Goal: Answer question/provide support

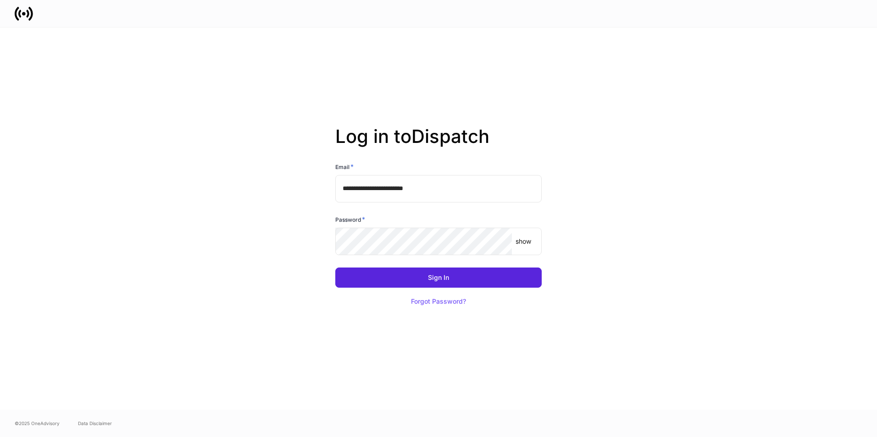
click at [194, 143] on div "**********" at bounding box center [439, 219] width 492 height 382
click at [454, 272] on button "Sign In" at bounding box center [438, 278] width 206 height 20
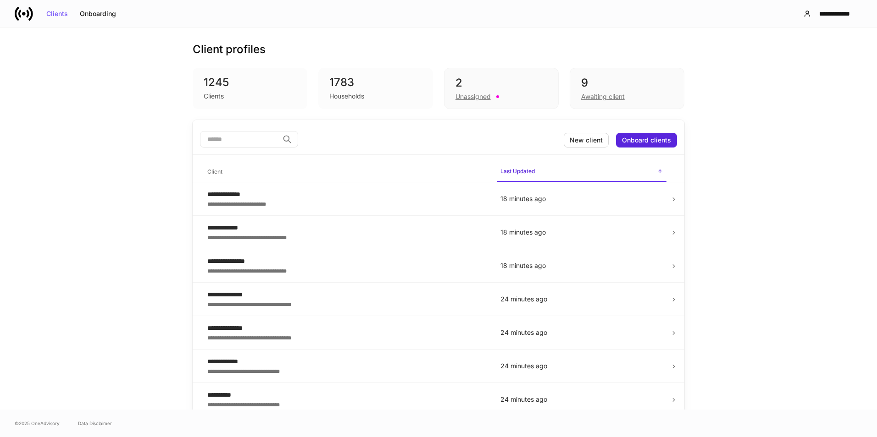
click at [636, 85] on div "9" at bounding box center [627, 83] width 92 height 15
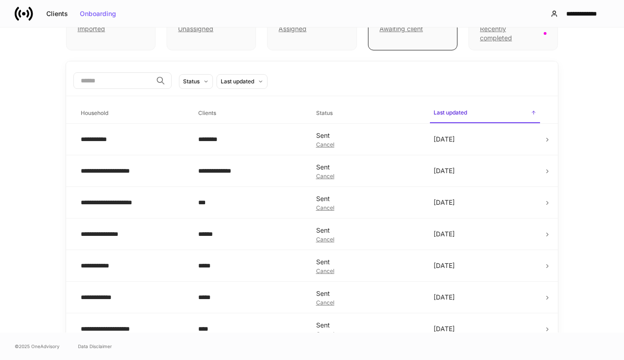
scroll to position [70, 0]
click at [524, 194] on td "[DATE]" at bounding box center [484, 203] width 117 height 32
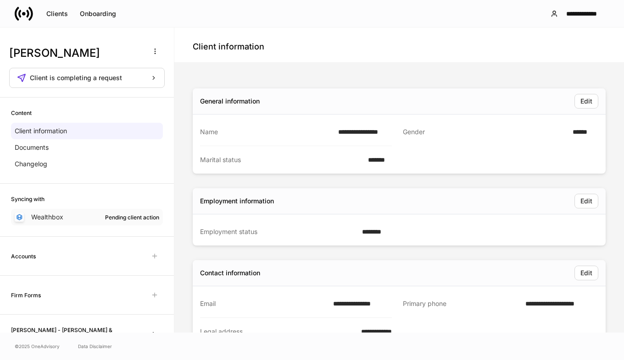
click at [67, 214] on div "Wealthbox Pending client action" at bounding box center [87, 217] width 152 height 17
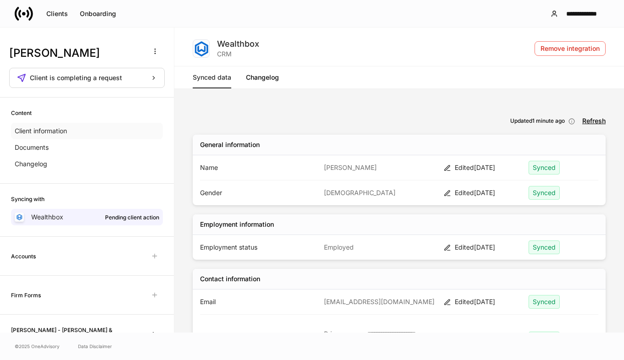
click at [75, 133] on div "Client information" at bounding box center [87, 131] width 152 height 17
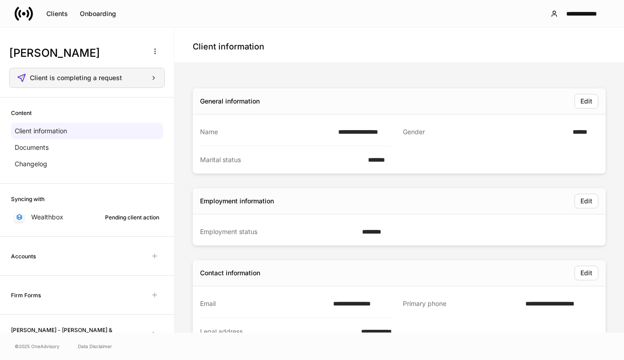
click at [131, 77] on div "Client is completing a request" at bounding box center [93, 78] width 127 height 6
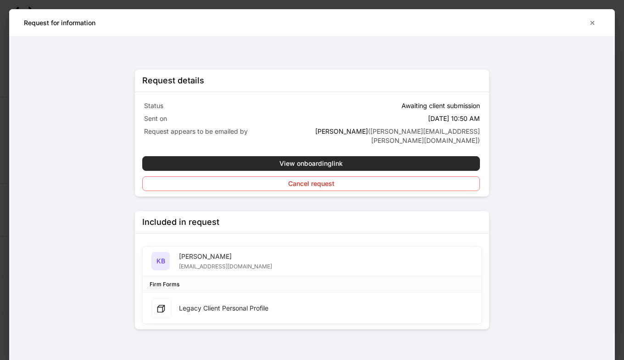
click at [344, 156] on button "View onboarding link" at bounding box center [310, 163] width 337 height 15
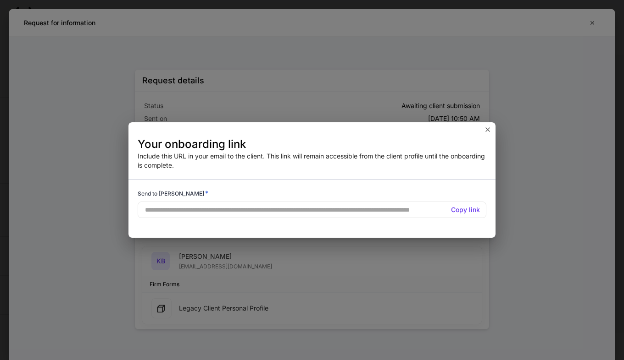
click at [453, 210] on h5 "Copy link" at bounding box center [465, 209] width 29 height 9
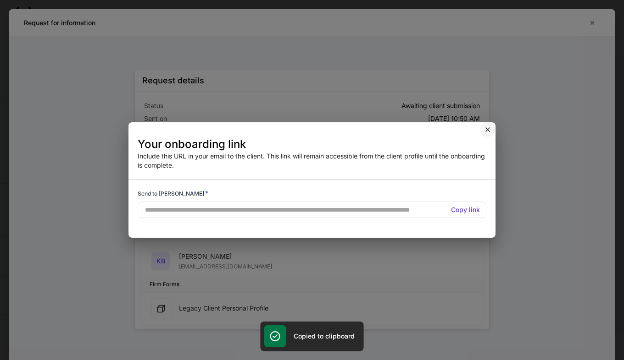
click at [487, 128] on icon "button" at bounding box center [487, 129] width 7 height 7
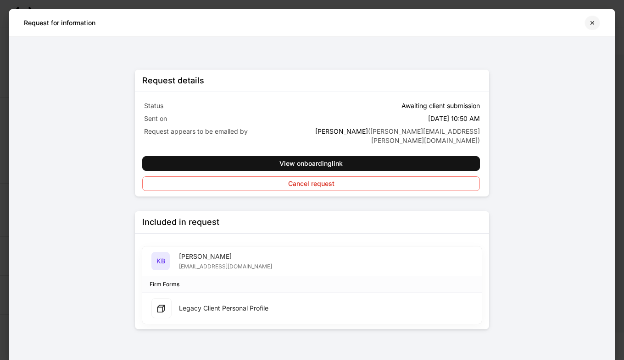
click at [593, 25] on icon "button" at bounding box center [591, 22] width 7 height 7
